Goal: Book appointment/travel/reservation

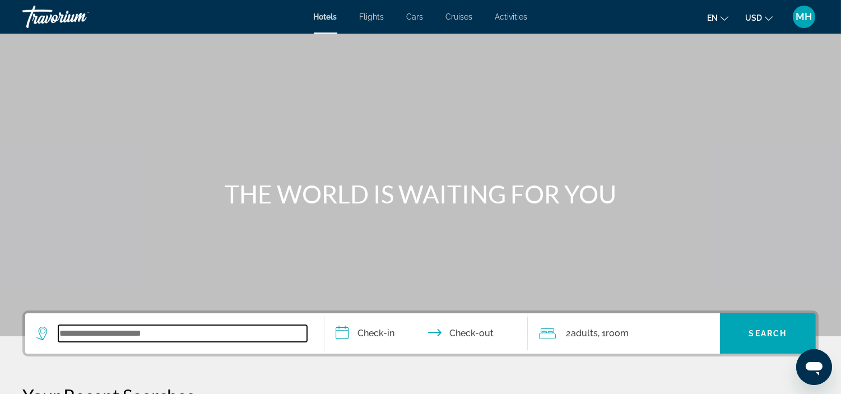
click at [85, 338] on input "Search widget" at bounding box center [182, 333] width 249 height 17
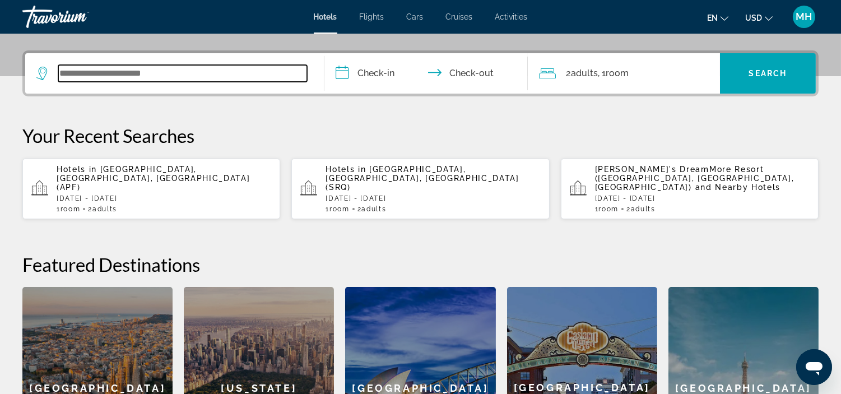
scroll to position [273, 0]
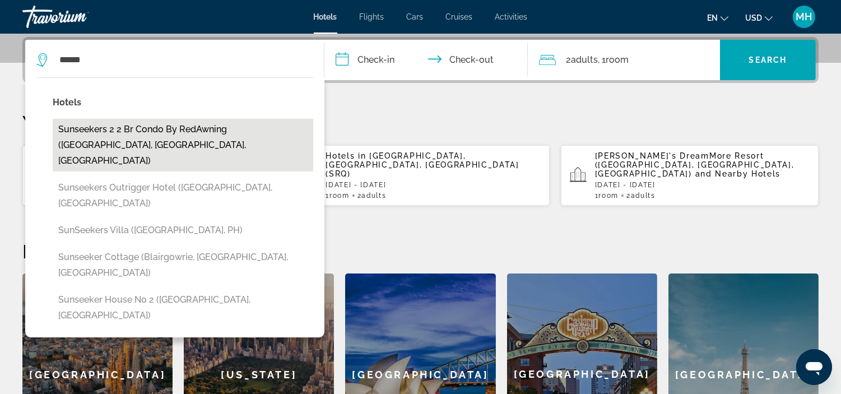
click at [244, 125] on button "Sunseekers 2 2 Br condo by RedAwning ([GEOGRAPHIC_DATA], [GEOGRAPHIC_DATA], [GE…" at bounding box center [183, 145] width 260 height 53
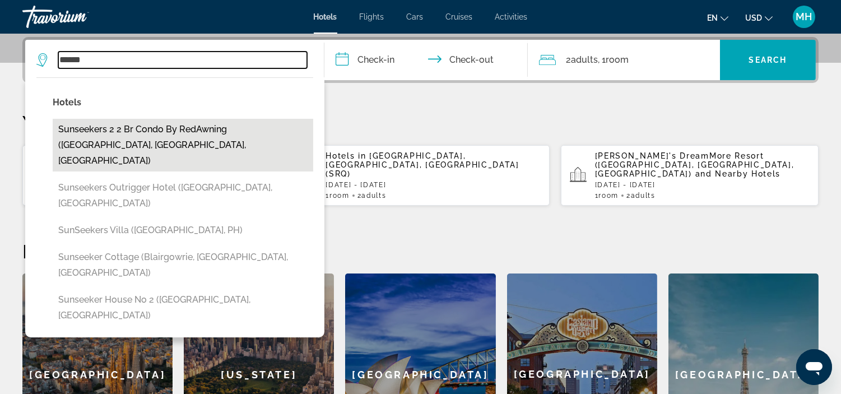
type input "**********"
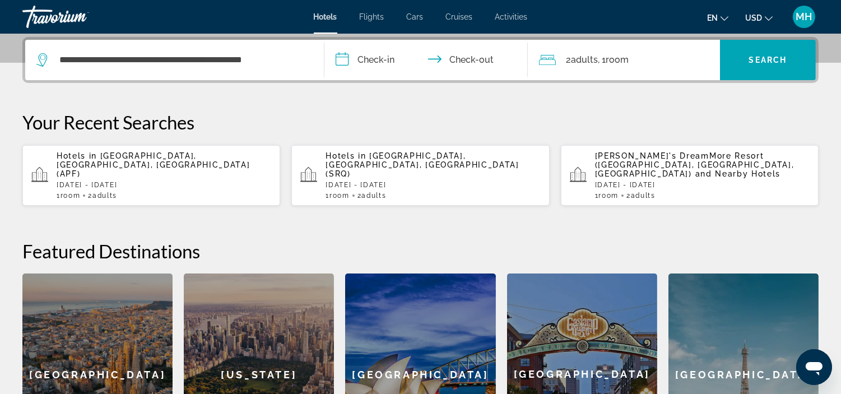
click at [378, 59] on input "**********" at bounding box center [428, 62] width 208 height 44
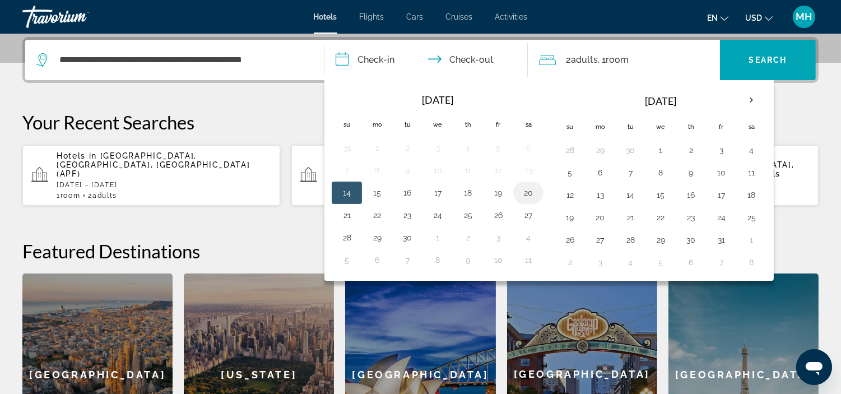
click at [531, 194] on button "20" at bounding box center [528, 193] width 18 height 16
drag, startPoint x: 344, startPoint y: 213, endPoint x: 398, endPoint y: 195, distance: 57.2
click at [344, 213] on button "21" at bounding box center [347, 215] width 18 height 16
type input "**********"
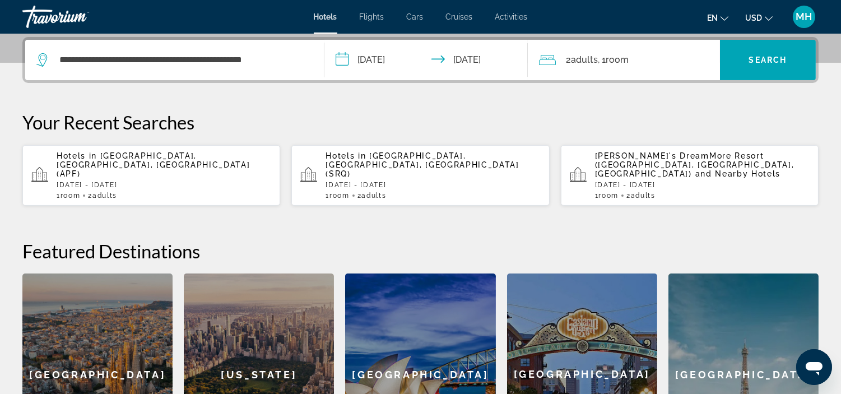
click at [628, 62] on span "Room" at bounding box center [616, 59] width 23 height 11
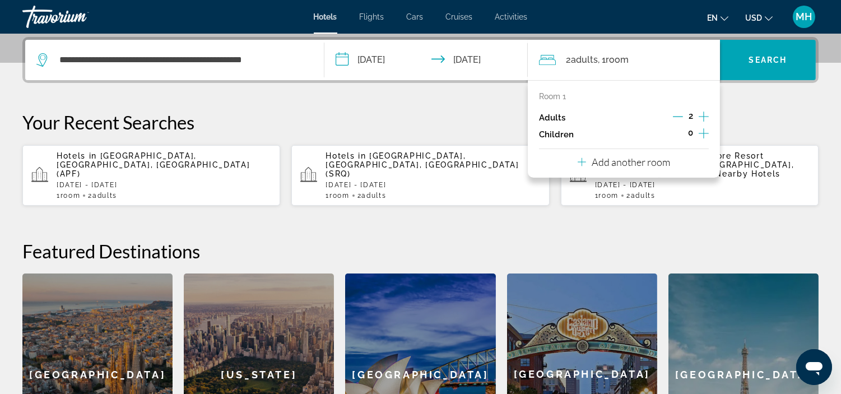
click at [701, 112] on icon "Increment adults" at bounding box center [703, 116] width 10 height 13
click at [746, 57] on span "Search widget" at bounding box center [768, 59] width 96 height 27
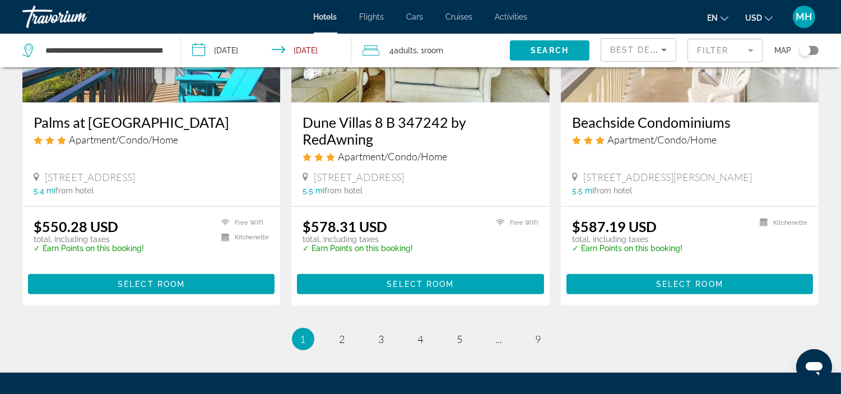
scroll to position [1493, 0]
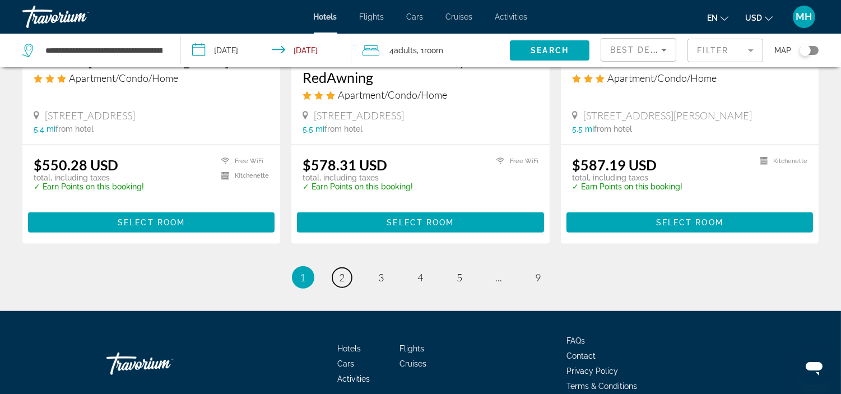
click at [337, 268] on link "page 2" at bounding box center [342, 278] width 20 height 20
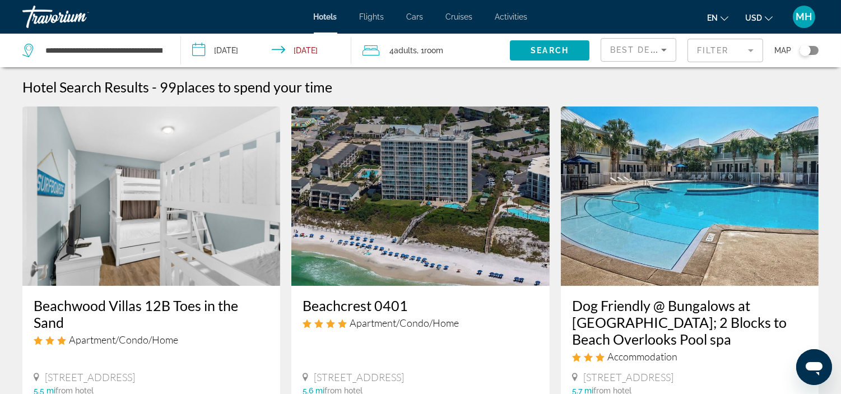
click at [167, 47] on div "**********" at bounding box center [95, 51] width 147 height 34
click at [159, 47] on input "**********" at bounding box center [103, 50] width 119 height 17
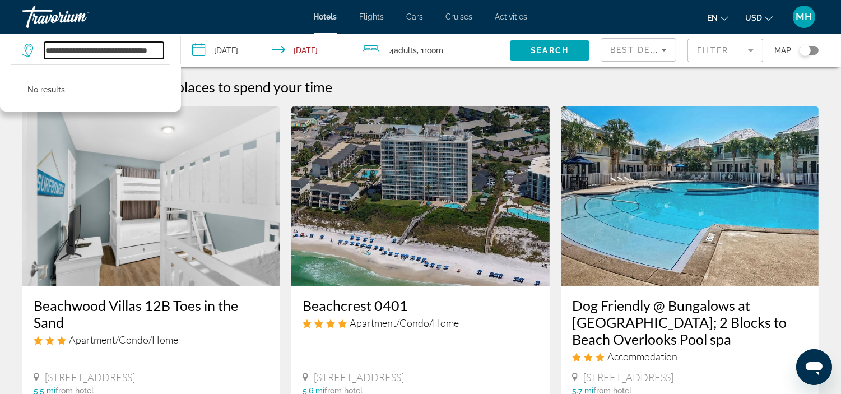
click at [155, 48] on input "**********" at bounding box center [103, 50] width 119 height 17
click at [124, 49] on input "**********" at bounding box center [103, 50] width 119 height 17
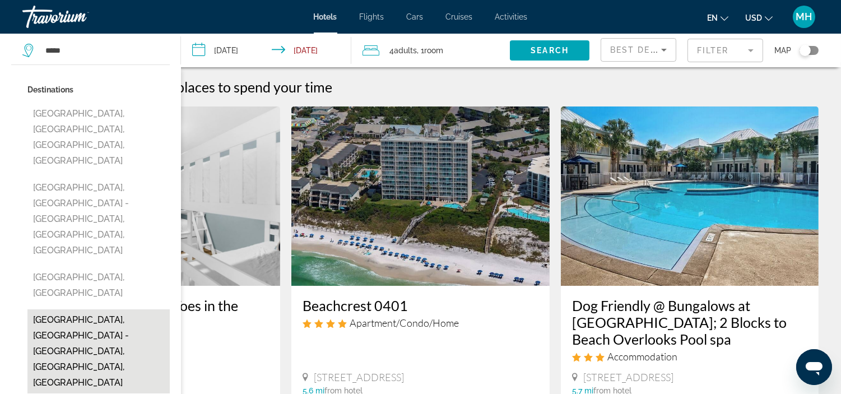
click at [73, 309] on button "[GEOGRAPHIC_DATA], [GEOGRAPHIC_DATA] - [GEOGRAPHIC_DATA], [GEOGRAPHIC_DATA], [G…" at bounding box center [98, 351] width 142 height 84
type input "**********"
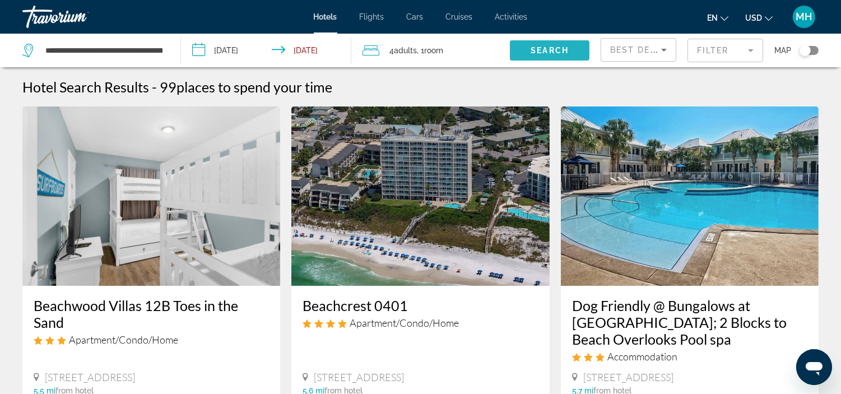
click at [549, 47] on span "Search" at bounding box center [549, 50] width 38 height 9
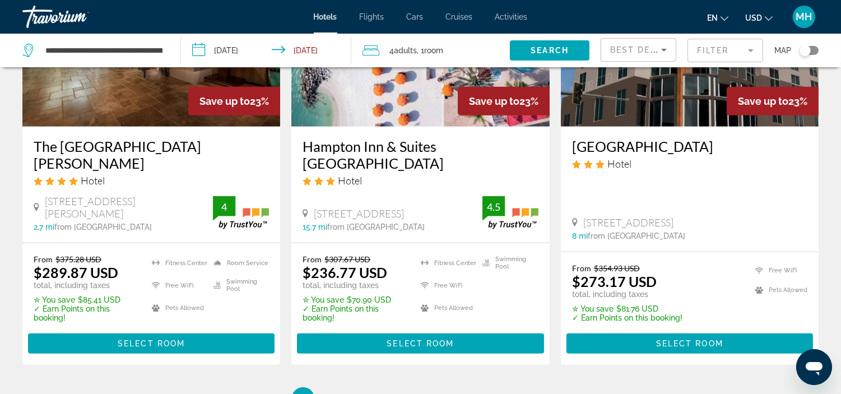
scroll to position [1617, 0]
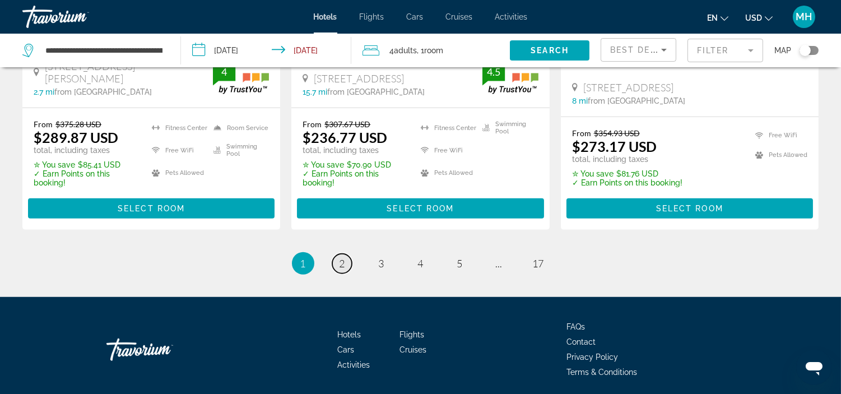
click at [339, 257] on span "2" at bounding box center [342, 263] width 6 height 12
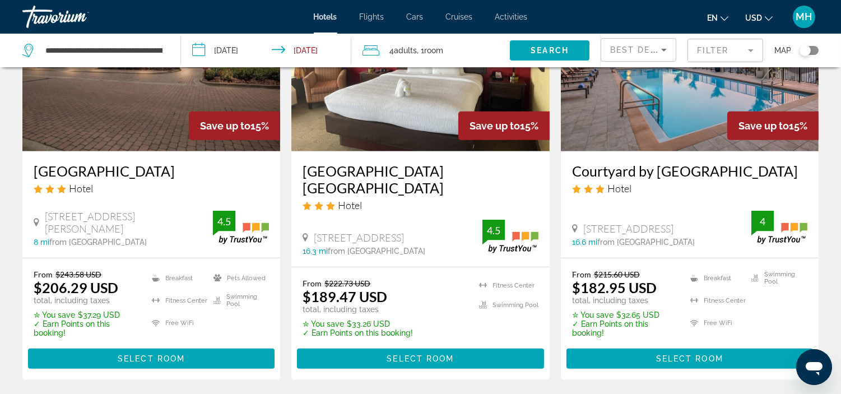
scroll to position [1555, 0]
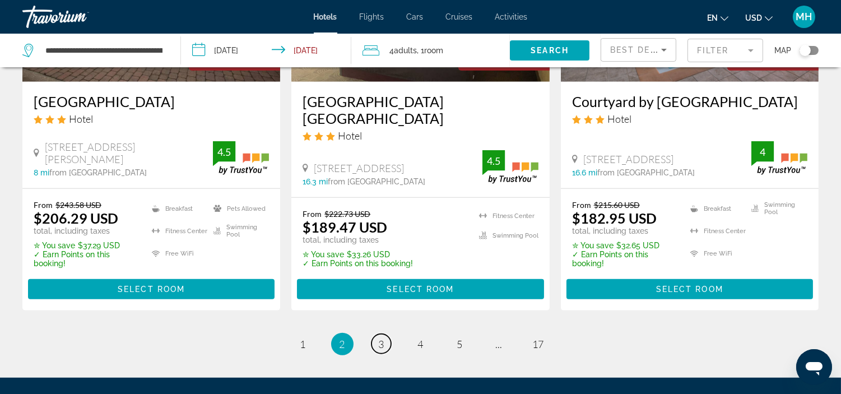
click at [379, 338] on span "3" at bounding box center [382, 344] width 6 height 12
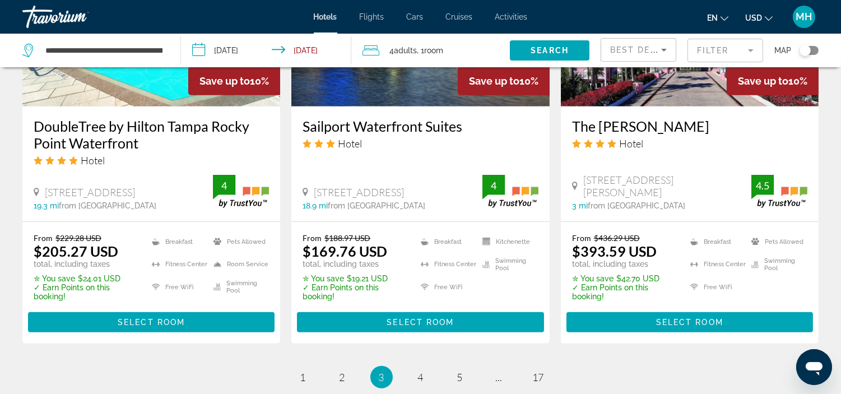
scroll to position [1555, 0]
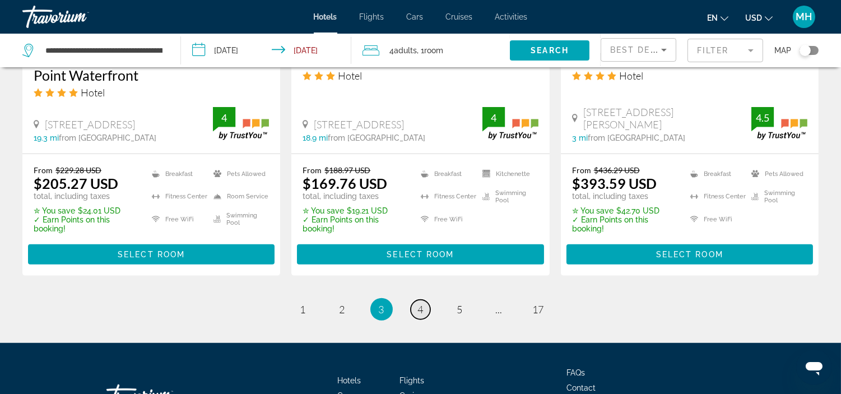
click at [422, 310] on span "4" at bounding box center [421, 309] width 6 height 12
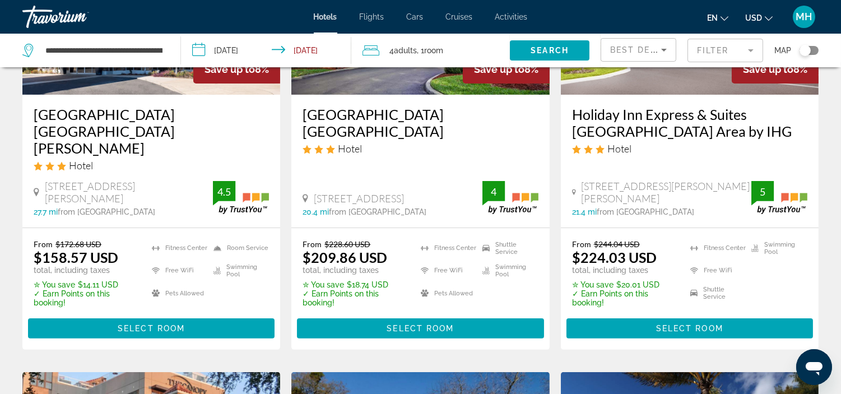
scroll to position [622, 0]
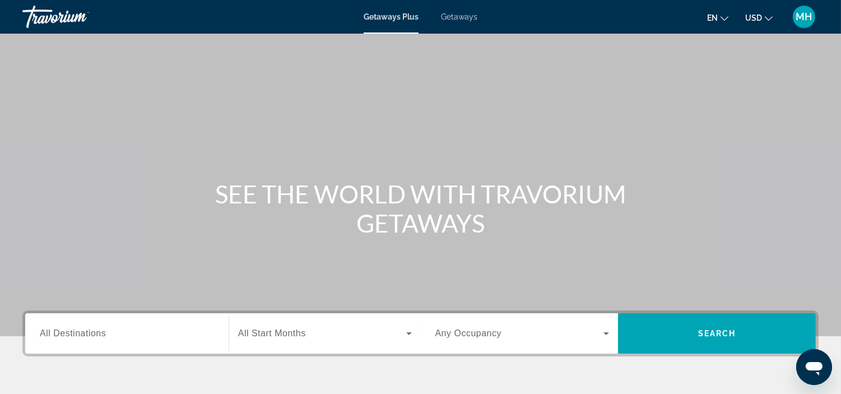
click at [81, 332] on span "All Destinations" at bounding box center [73, 333] width 66 height 10
click at [81, 332] on input "Destination All Destinations" at bounding box center [127, 333] width 174 height 13
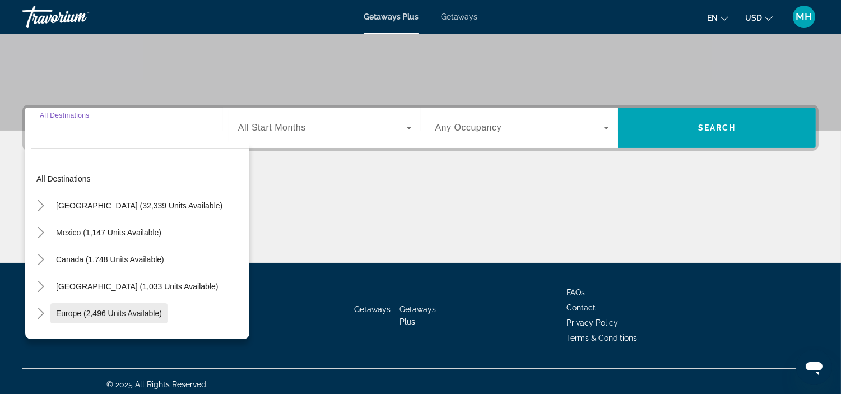
scroll to position [211, 0]
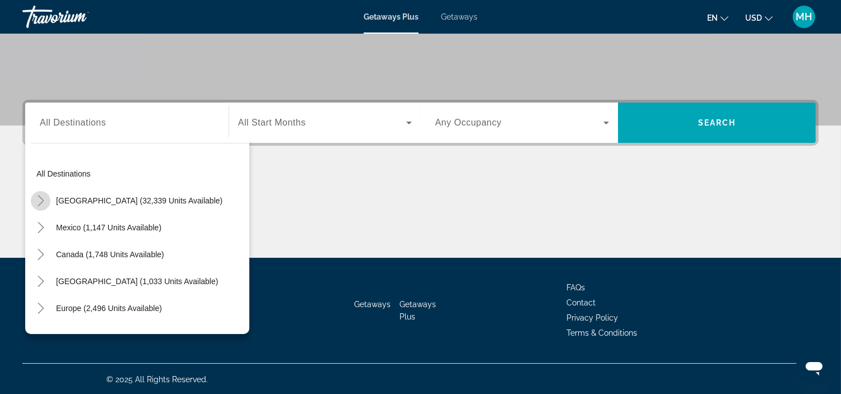
click at [43, 197] on icon "Toggle United States (32,339 units available)" at bounding box center [40, 200] width 11 height 11
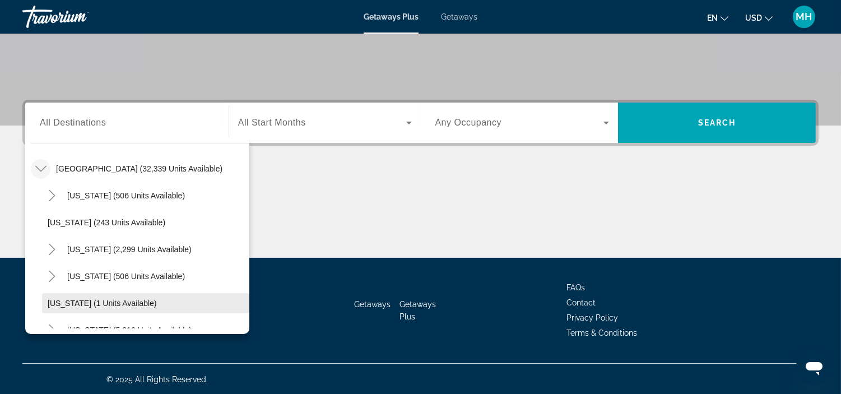
scroll to position [94, 0]
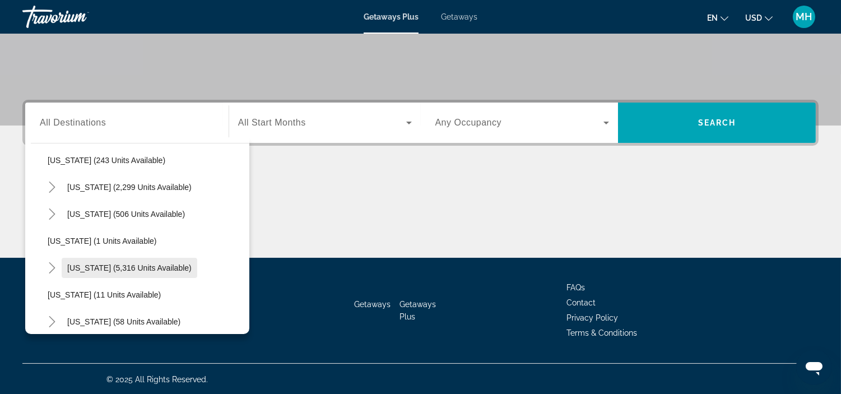
click at [104, 269] on span "Florida (5,316 units available)" at bounding box center [129, 267] width 124 height 9
type input "**********"
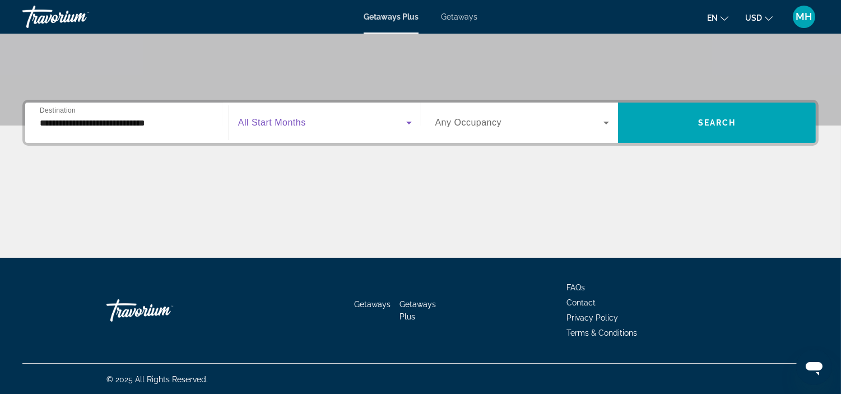
click at [410, 116] on icon "Search widget" at bounding box center [408, 122] width 13 height 13
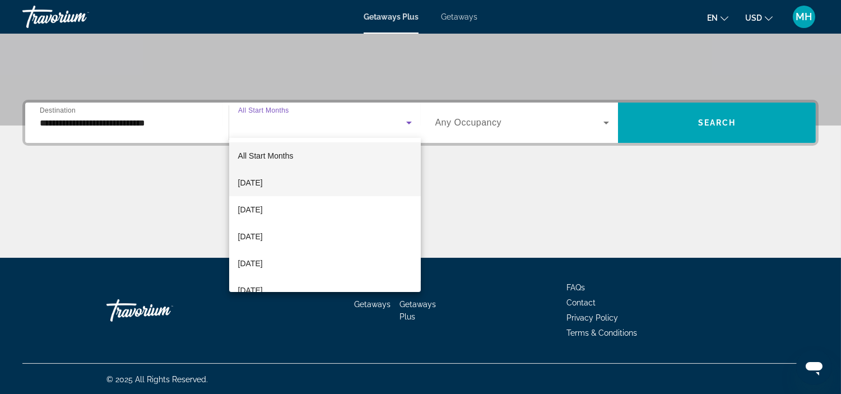
click at [300, 181] on mat-option "September 2025" at bounding box center [325, 182] width 192 height 27
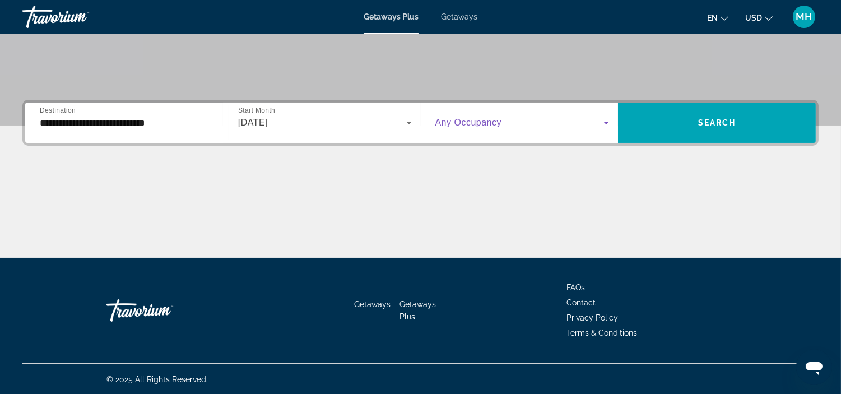
click at [609, 116] on icon "Search widget" at bounding box center [605, 122] width 13 height 13
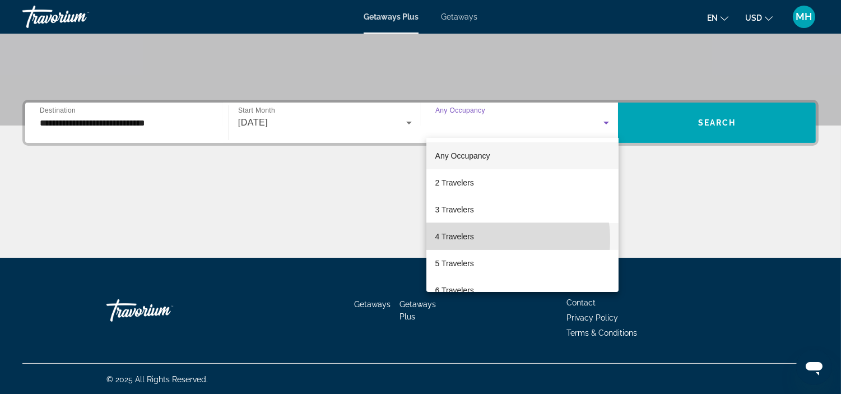
click at [480, 240] on mat-option "4 Travelers" at bounding box center [522, 236] width 192 height 27
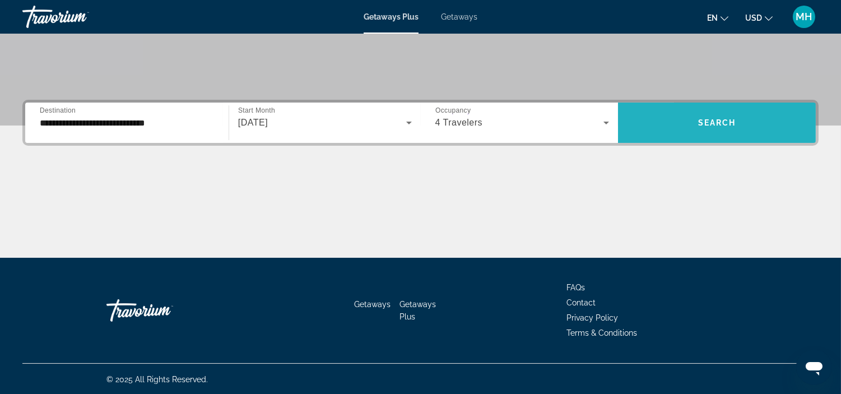
click at [674, 124] on span "Search widget" at bounding box center [717, 122] width 198 height 27
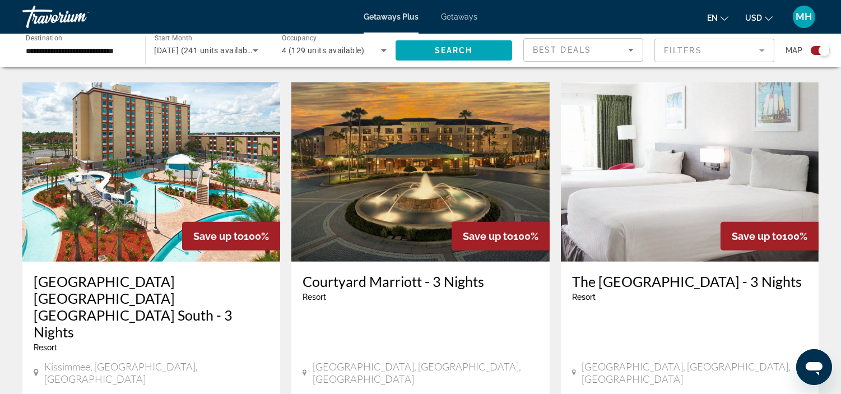
scroll to position [809, 0]
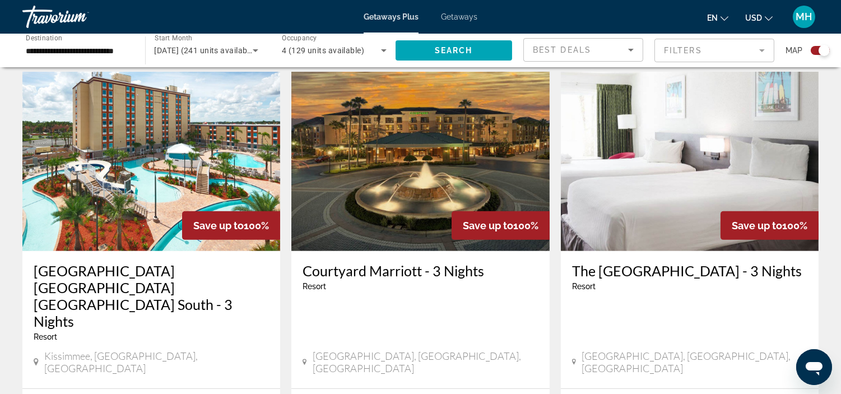
click at [639, 157] on img "Main content" at bounding box center [690, 161] width 258 height 179
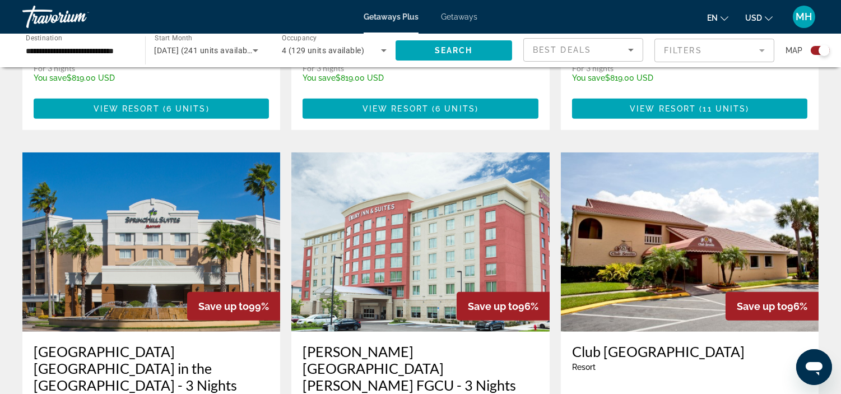
scroll to position [1182, 0]
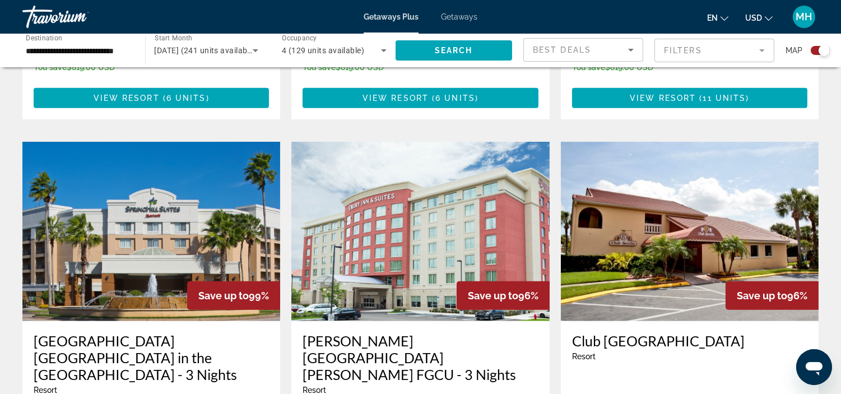
click at [407, 174] on img "Main content" at bounding box center [420, 231] width 258 height 179
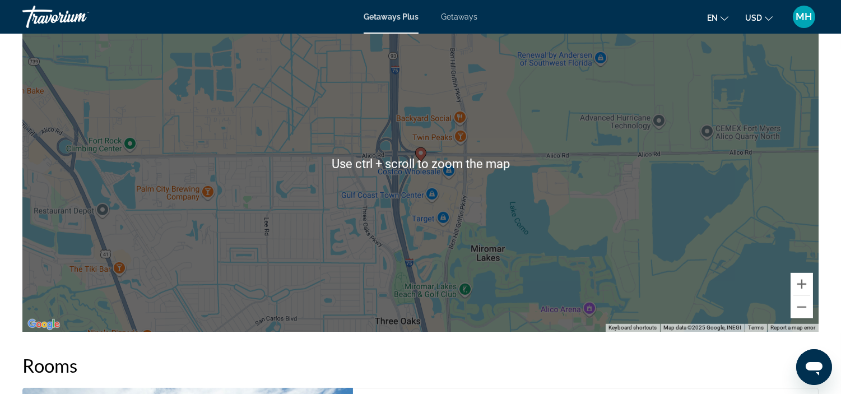
scroll to position [1244, 0]
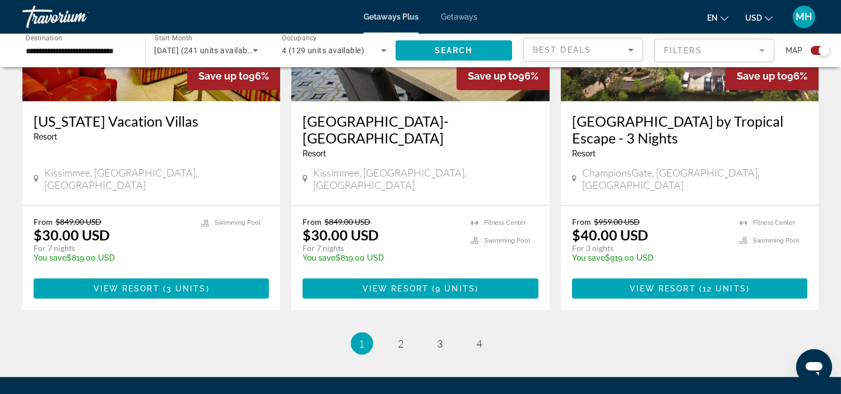
scroll to position [1849, 0]
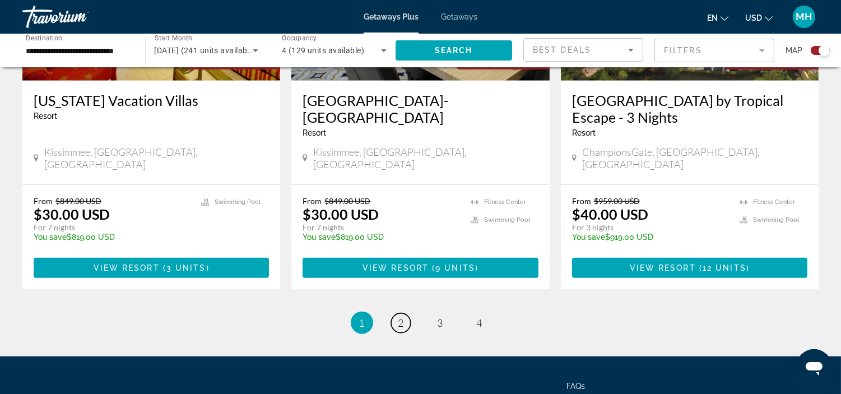
click at [399, 316] on span "2" at bounding box center [401, 322] width 6 height 12
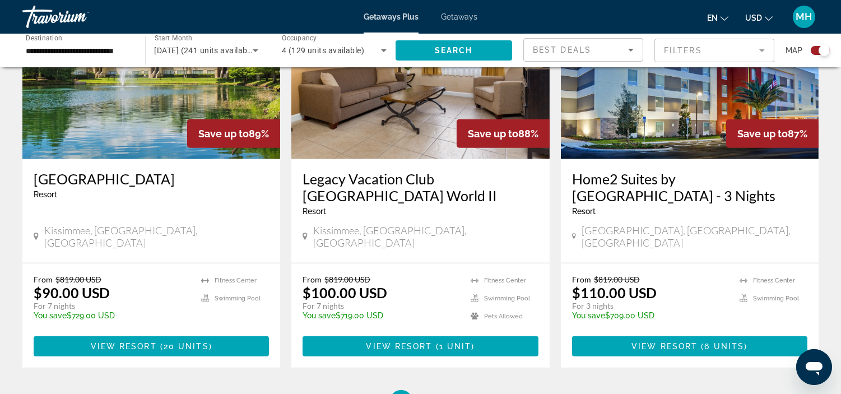
scroll to position [1752, 0]
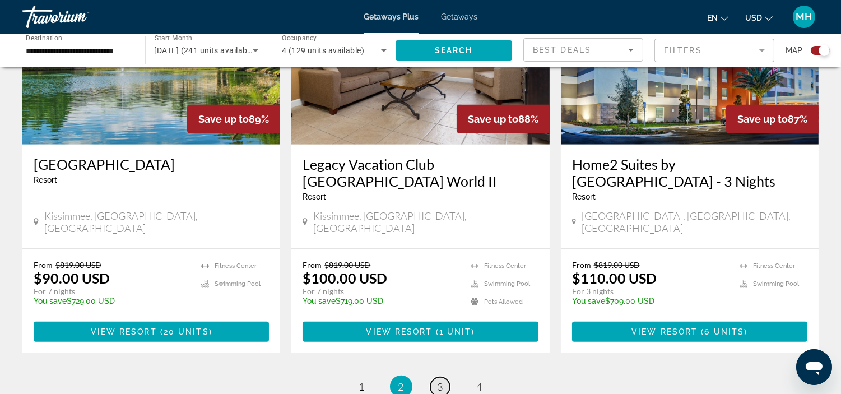
click at [440, 380] on span "3" at bounding box center [440, 386] width 6 height 12
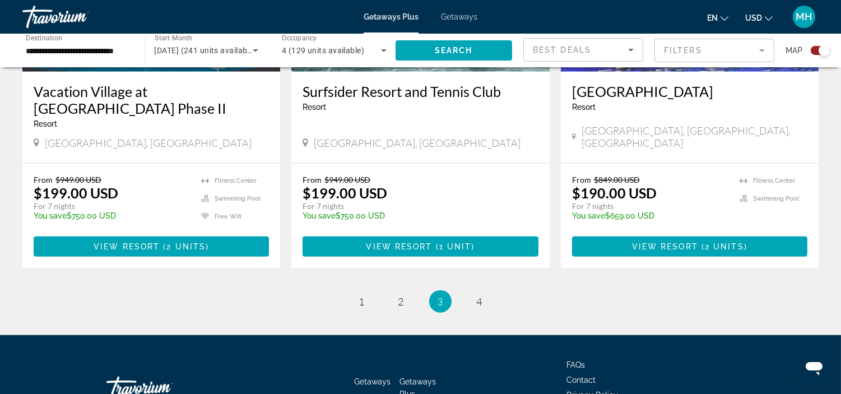
scroll to position [1752, 0]
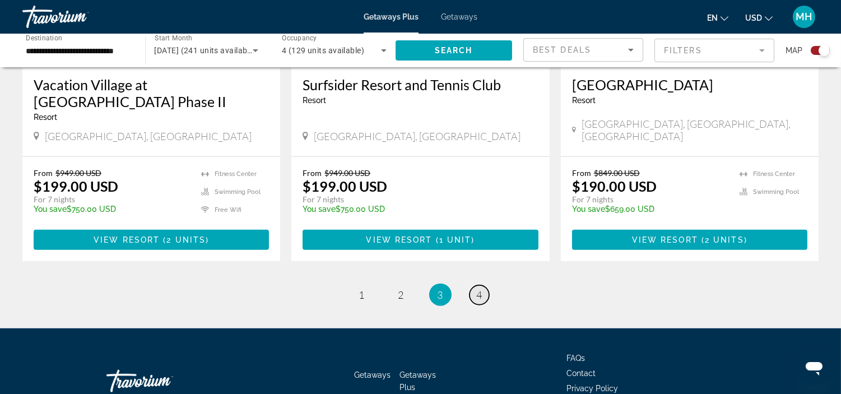
click at [478, 288] on span "4" at bounding box center [480, 294] width 6 height 12
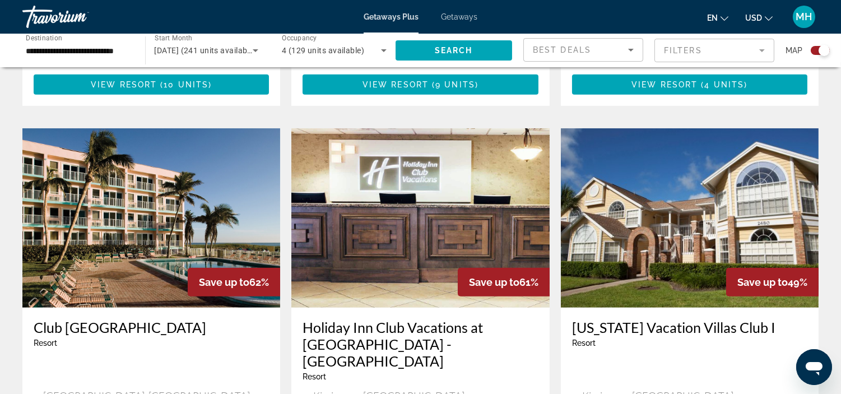
scroll to position [1244, 0]
